Goal: Navigation & Orientation: Find specific page/section

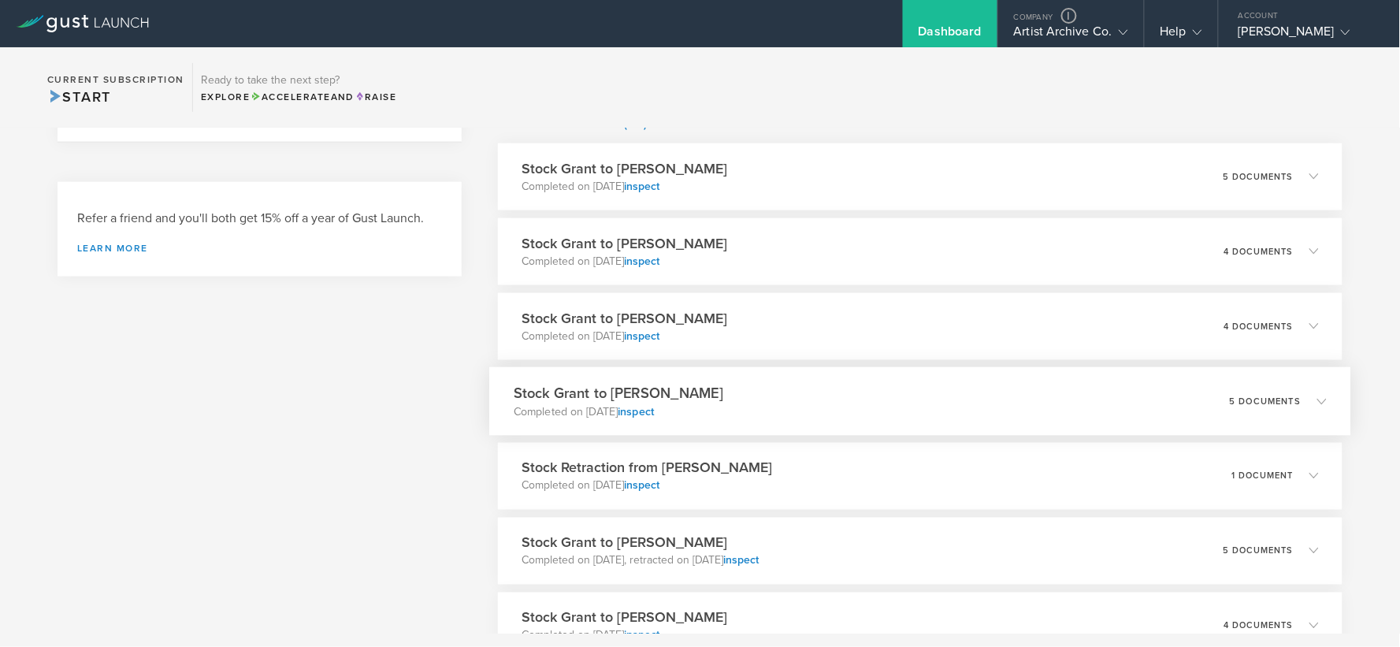
scroll to position [612, 0]
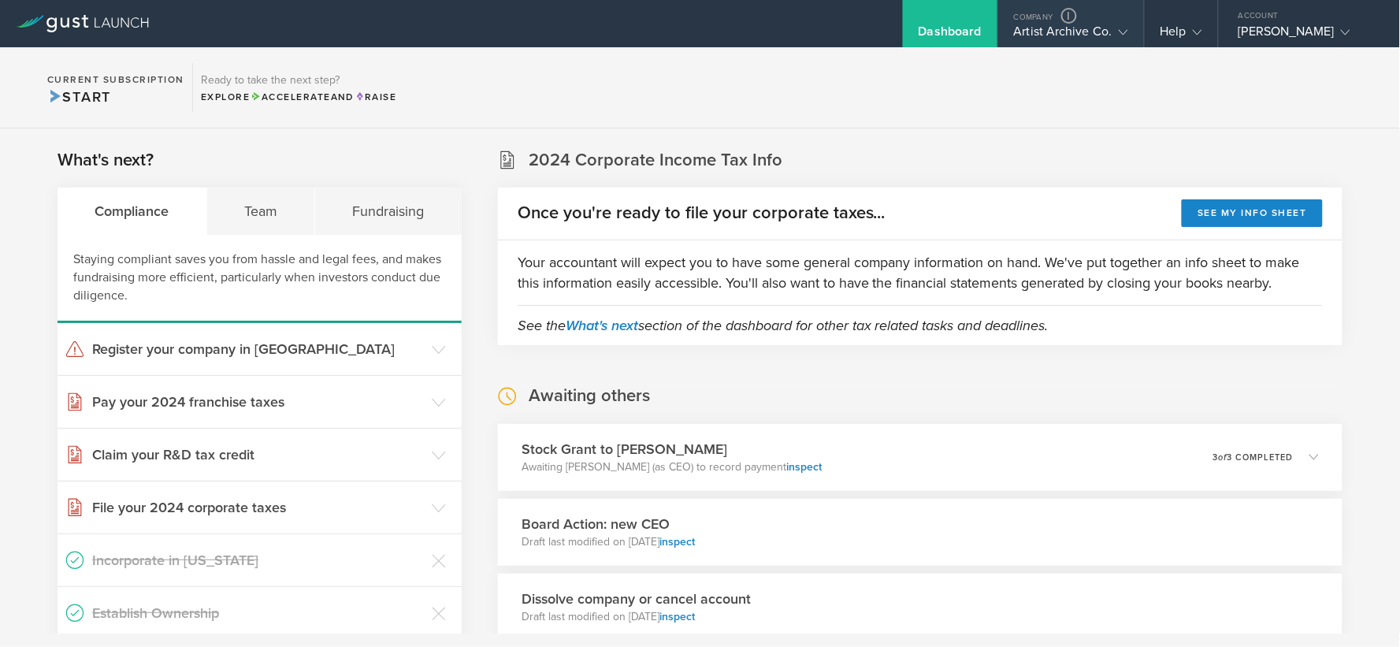
click at [1036, 30] on div "Artist Archive Co." at bounding box center [1071, 36] width 114 height 24
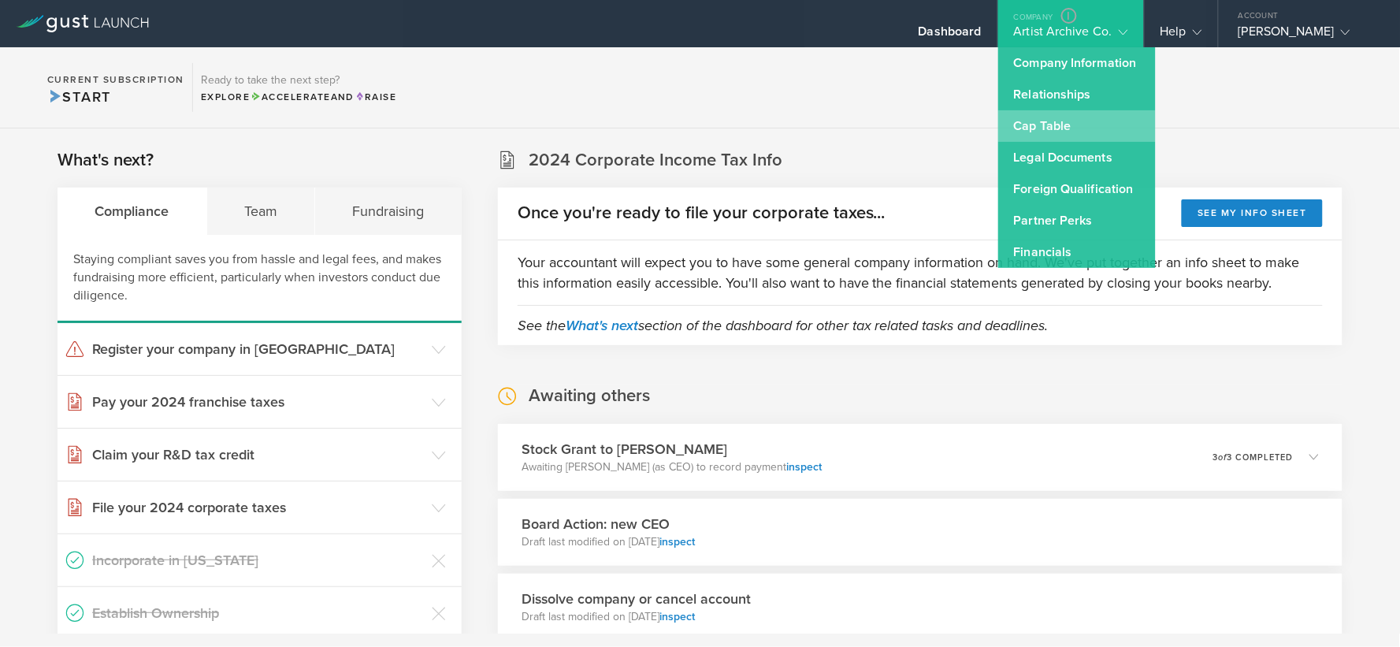
click at [1062, 121] on link "Cap Table" at bounding box center [1077, 126] width 158 height 32
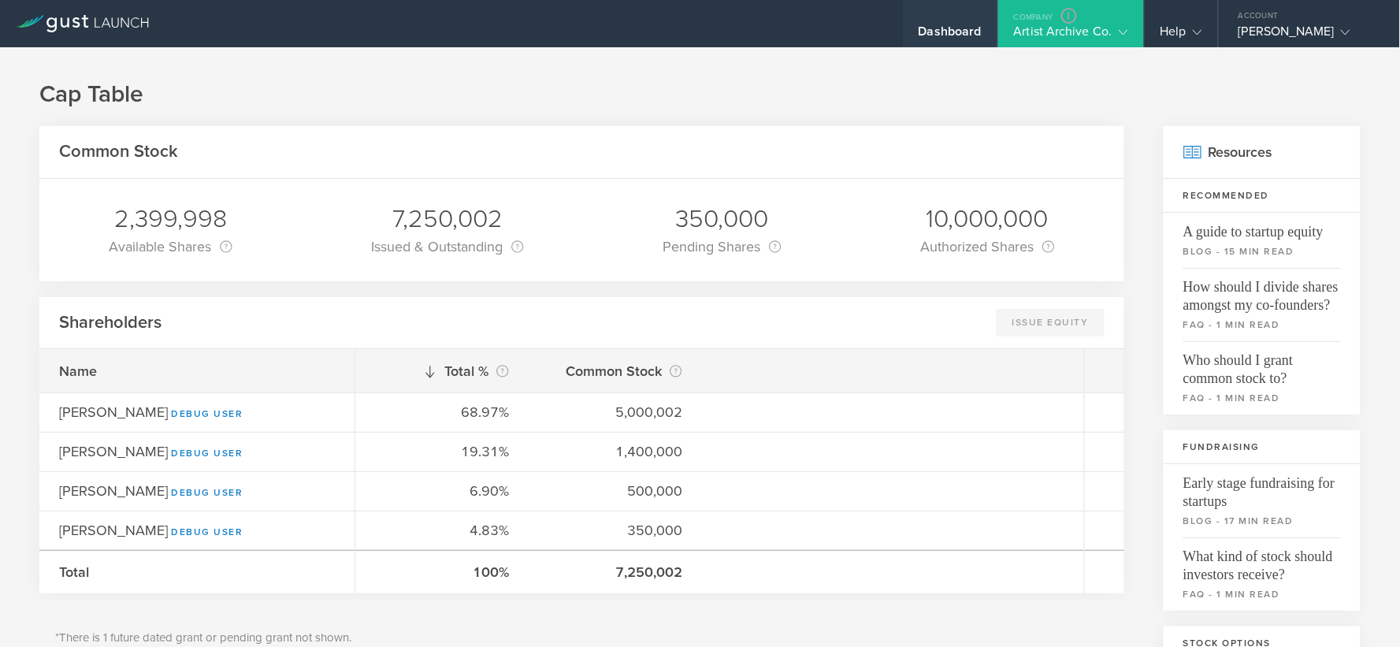
click at [941, 24] on div "Dashboard" at bounding box center [949, 36] width 63 height 24
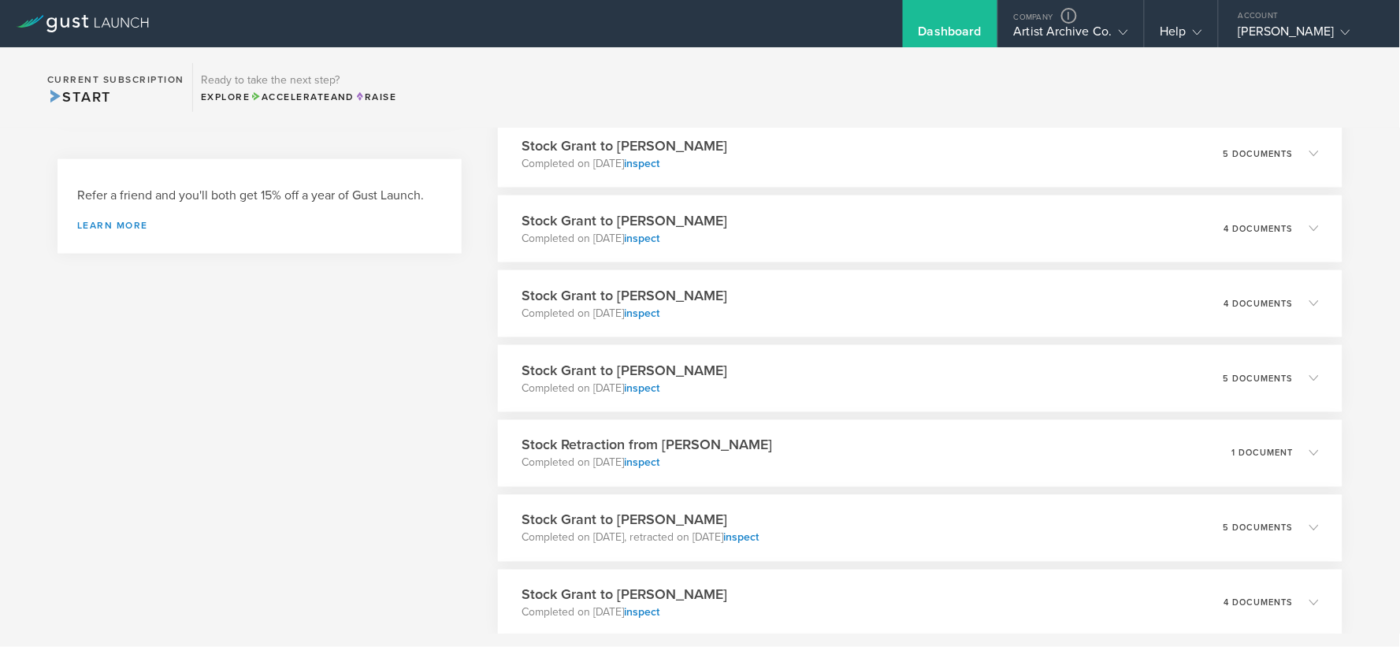
scroll to position [875, 0]
